Goal: Task Accomplishment & Management: Use online tool/utility

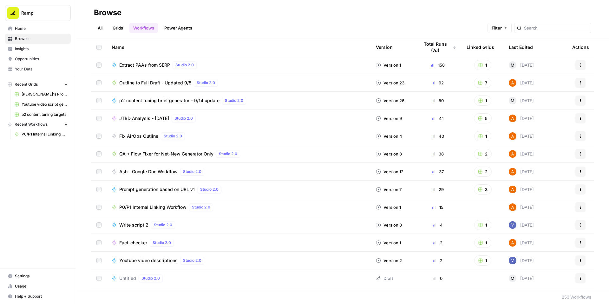
click at [141, 206] on span "P0/P1 Internal Linking Workflow" at bounding box center [152, 207] width 67 height 6
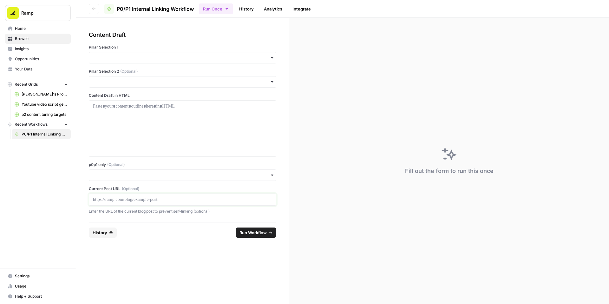
click at [150, 197] on p at bounding box center [182, 199] width 179 height 6
click at [150, 177] on input "p0p1 only (Optional)" at bounding box center [182, 175] width 179 height 6
click at [120, 193] on div "Yes" at bounding box center [182, 192] width 187 height 12
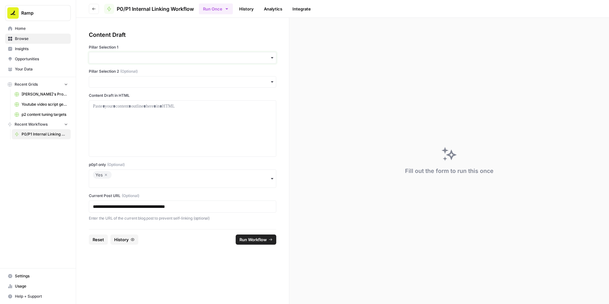
click at [132, 58] on input "Pillar Selection 1" at bounding box center [182, 58] width 179 height 6
click at [118, 78] on div "Accounts Payable" at bounding box center [182, 75] width 187 height 12
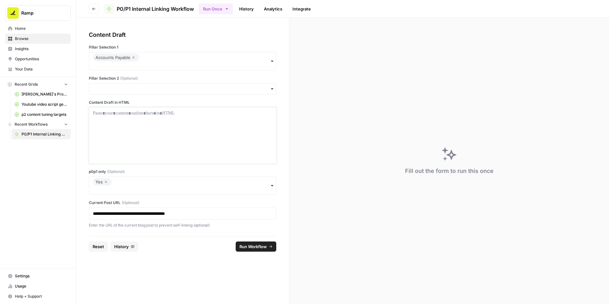
click at [111, 114] on p at bounding box center [182, 113] width 179 height 6
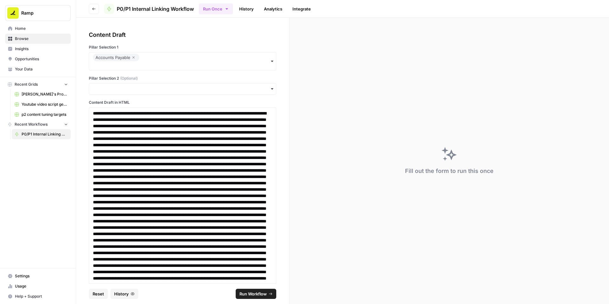
click at [244, 290] on span "Run Workflow" at bounding box center [252, 293] width 27 height 6
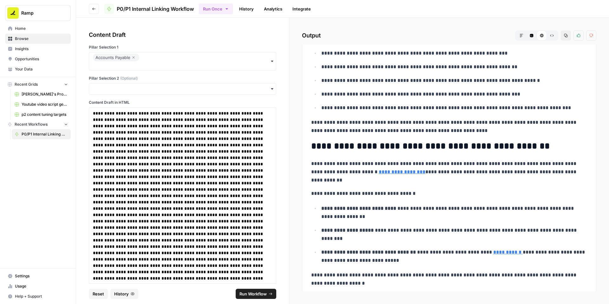
scroll to position [1663, 0]
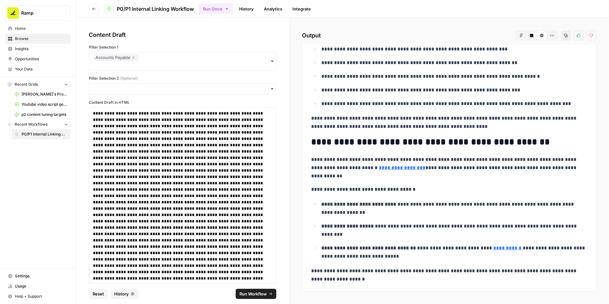
click at [566, 37] on button "Copy" at bounding box center [565, 35] width 10 height 10
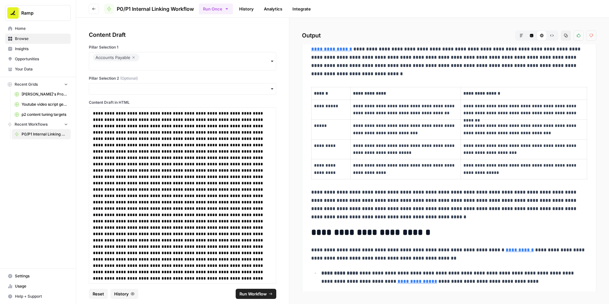
scroll to position [347, 0]
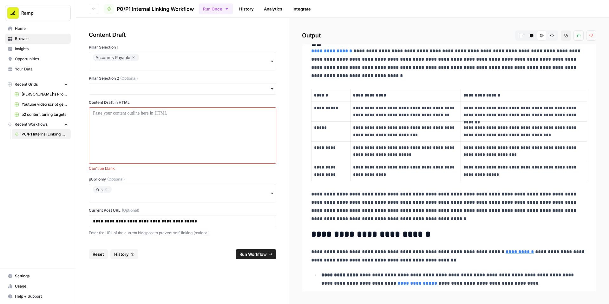
click at [107, 188] on icon "button" at bounding box center [106, 189] width 4 height 8
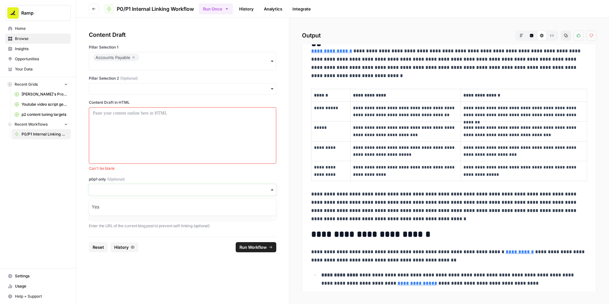
click at [112, 189] on input "p0p1 only (Optional)" at bounding box center [182, 189] width 179 height 6
click at [135, 130] on div at bounding box center [182, 135] width 179 height 51
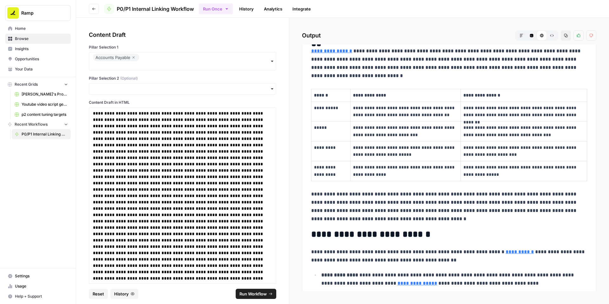
click at [253, 294] on span "Run Workflow" at bounding box center [252, 293] width 27 height 6
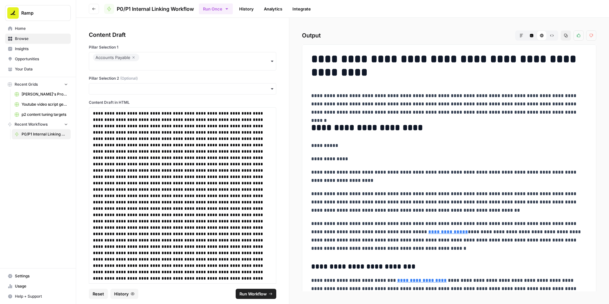
click at [567, 36] on icon "button" at bounding box center [565, 35] width 3 height 3
